Goal: Information Seeking & Learning: Learn about a topic

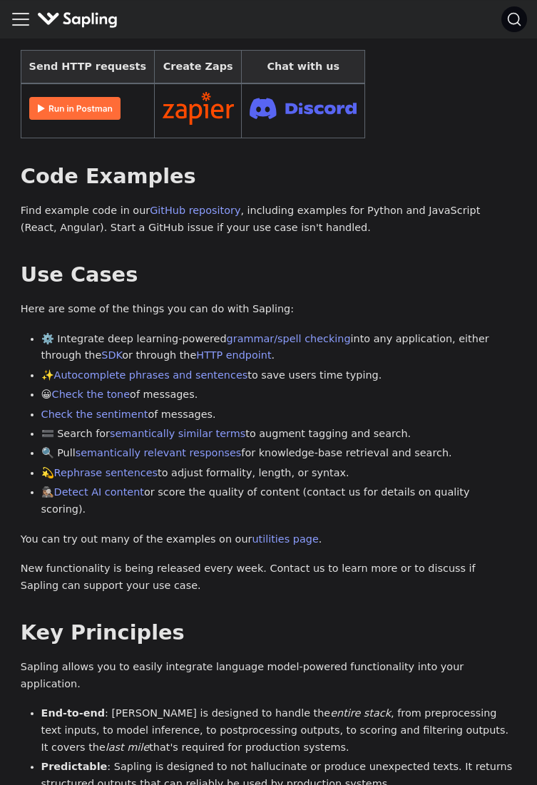
scroll to position [427, 0]
